Goal: Book appointment/travel/reservation

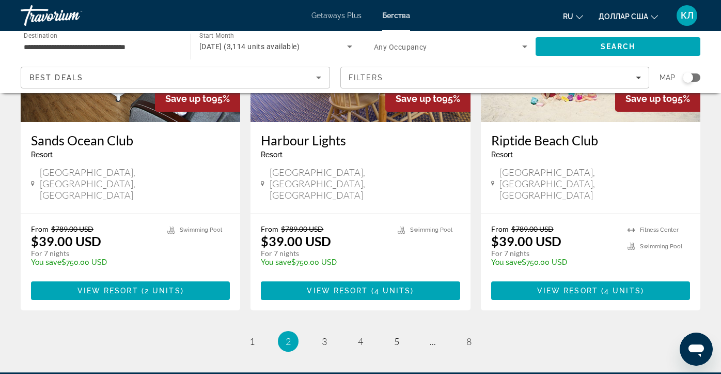
scroll to position [1345, 0]
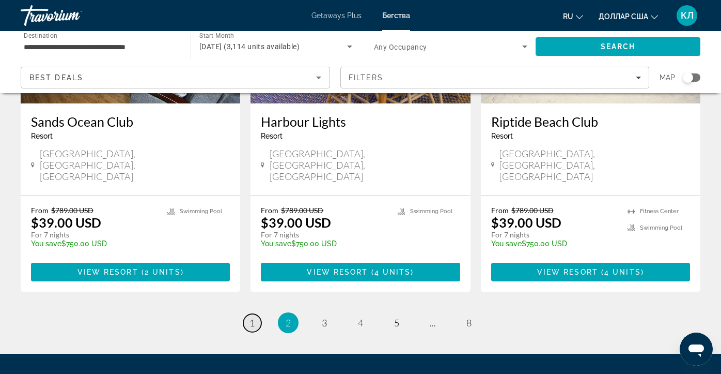
click at [253, 317] on span "1" at bounding box center [252, 322] width 5 height 11
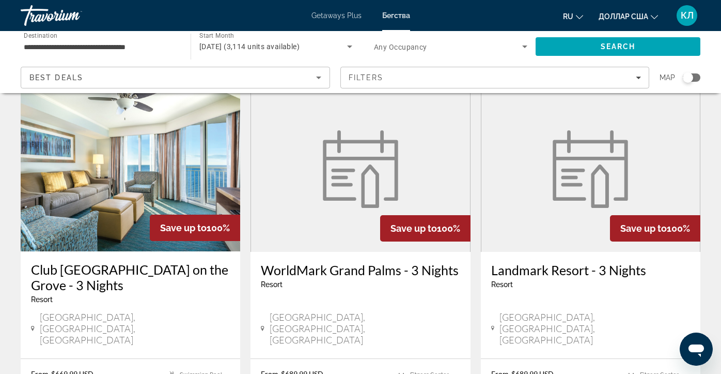
scroll to position [820, 0]
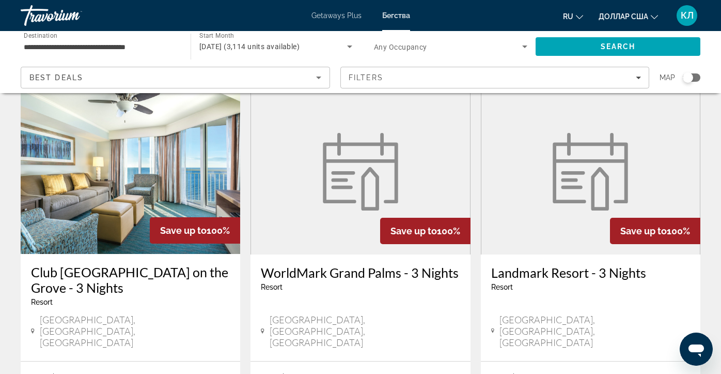
click at [311, 265] on h3 "WorldMark Grand Palms - 3 Nights" at bounding box center [360, 272] width 199 height 15
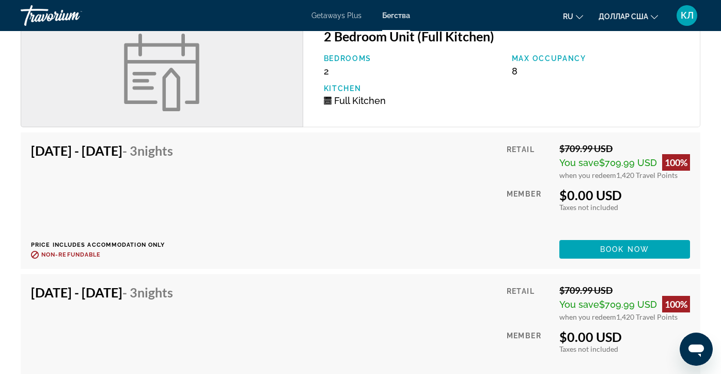
scroll to position [1239, 0]
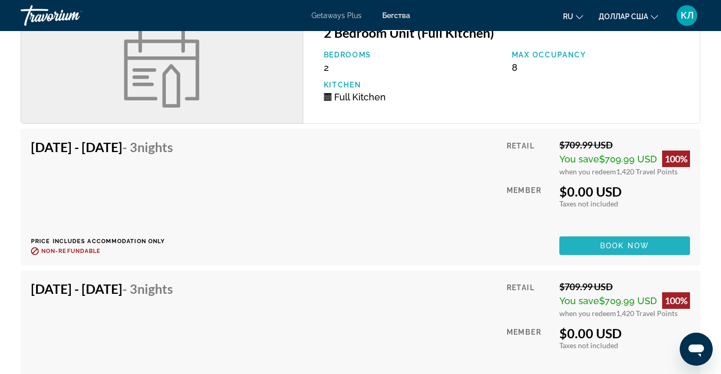
click at [627, 244] on span "Book now" at bounding box center [624, 245] width 49 height 8
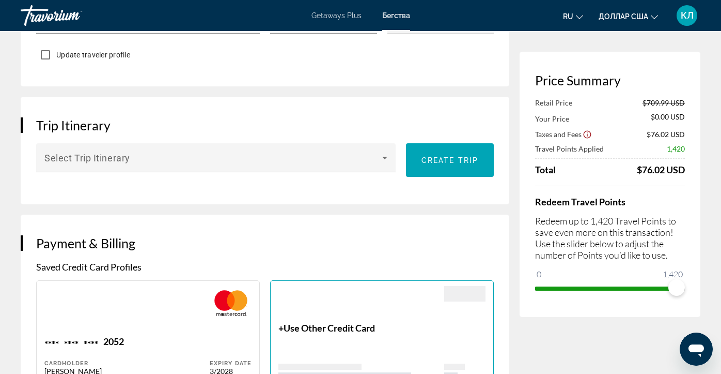
scroll to position [551, 0]
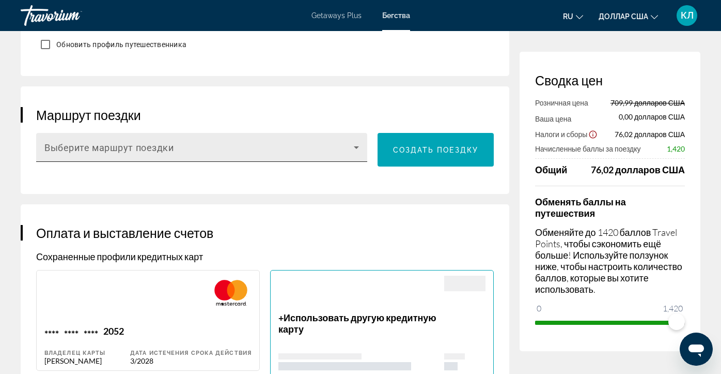
click at [281, 147] on span "Основное содержание" at bounding box center [198, 151] width 309 height 12
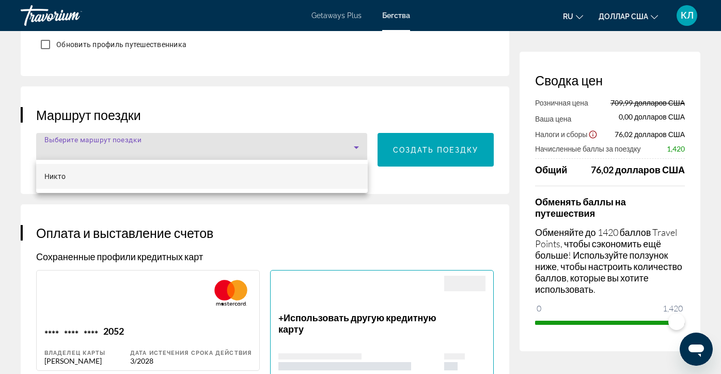
click at [271, 107] on div at bounding box center [360, 187] width 721 height 374
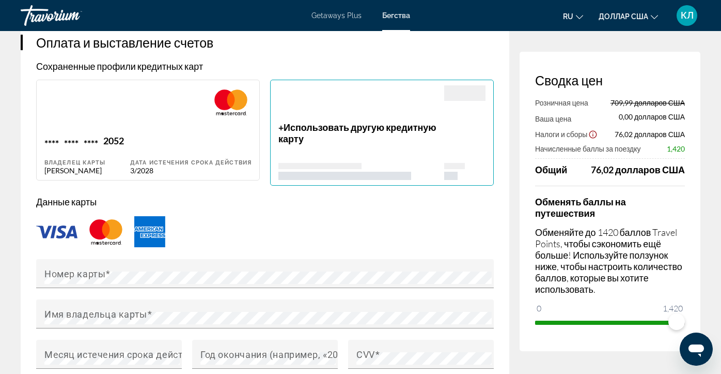
scroll to position [742, 0]
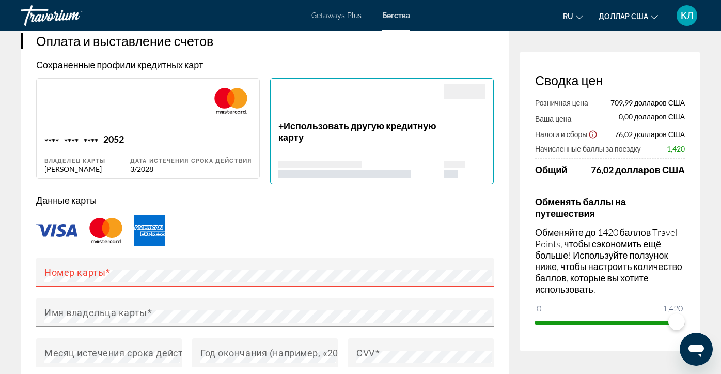
click at [326, 232] on div "Основное содержание" at bounding box center [265, 230] width 458 height 34
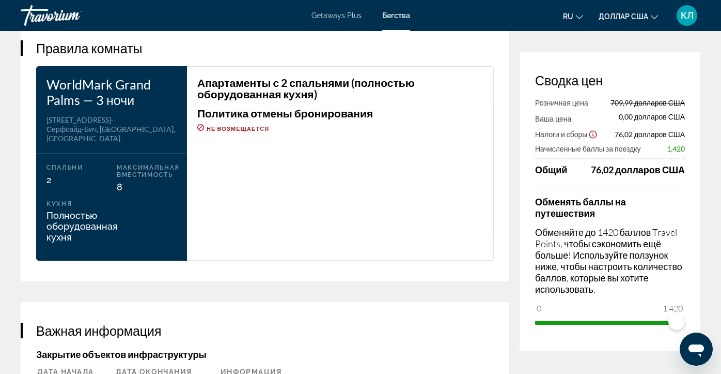
scroll to position [1341, 0]
